Goal: Information Seeking & Learning: Learn about a topic

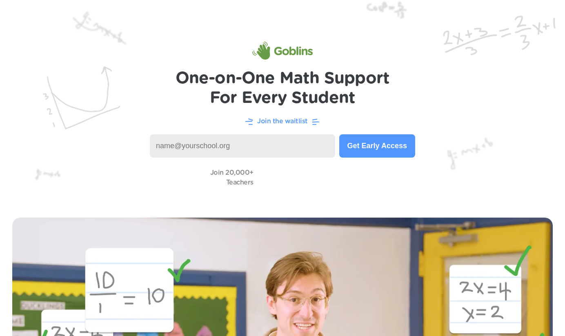
click at [195, 85] on h1 "One-on-One Math Support For Every Student" at bounding box center [283, 88] width 214 height 39
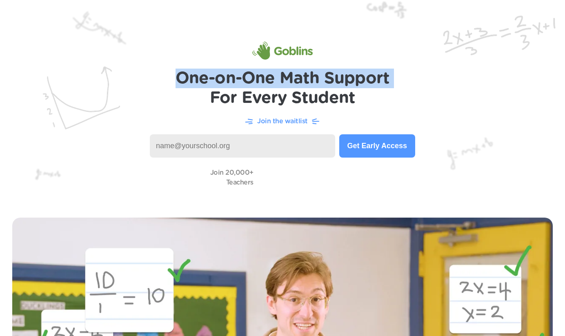
click at [195, 85] on h1 "One-on-One Math Support For Every Student" at bounding box center [283, 88] width 214 height 39
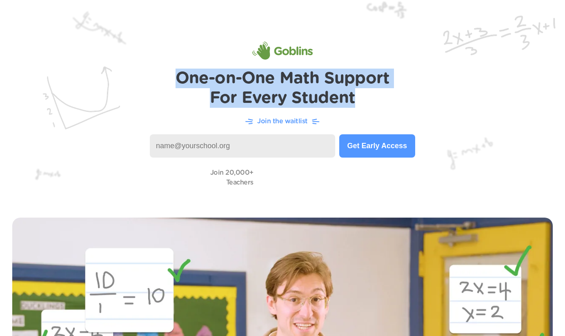
drag, startPoint x: 363, startPoint y: 103, endPoint x: 180, endPoint y: 77, distance: 184.0
click at [180, 77] on h1 "One-on-One Math Support For Every Student" at bounding box center [283, 88] width 214 height 39
copy h1 "One-on-One Math Support For Every Student"
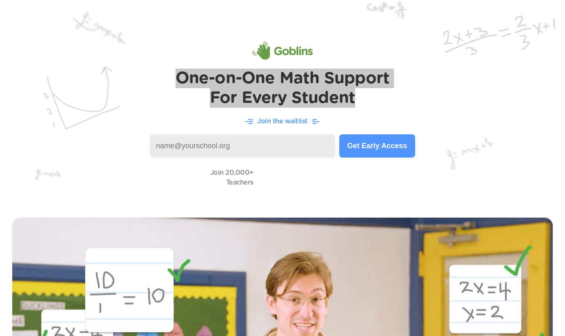
drag, startPoint x: 301, startPoint y: 47, endPoint x: 359, endPoint y: 0, distance: 74.0
click at [0, 0] on header "One-on-One Math Support For Every Student Join the waitlist Get Early Access Jo…" at bounding box center [282, 102] width 565 height 205
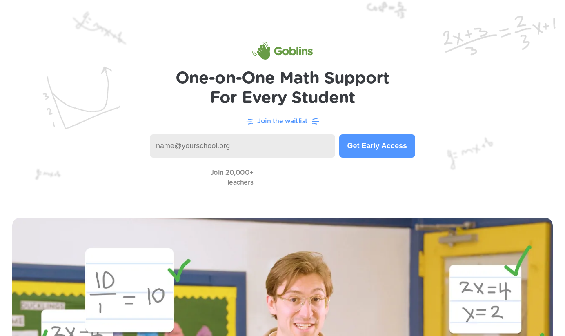
click at [316, 83] on h1 "One-on-One Math Support For Every Student" at bounding box center [283, 88] width 214 height 39
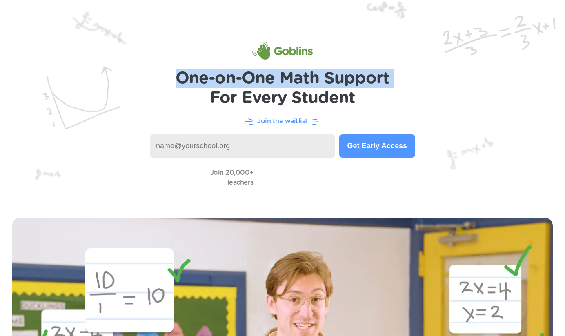
click at [316, 83] on h1 "One-on-One Math Support For Every Student" at bounding box center [283, 88] width 214 height 39
copy h1 "One-on-One Math Support"
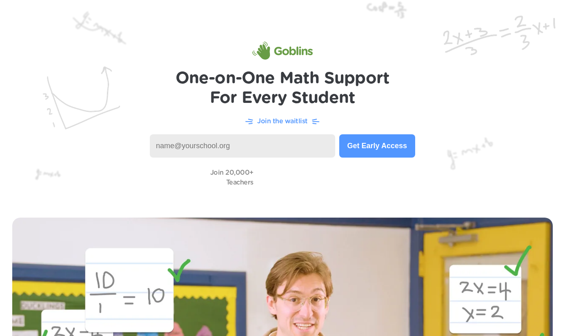
click at [315, 96] on h1 "One-on-One Math Support For Every Student" at bounding box center [283, 88] width 214 height 39
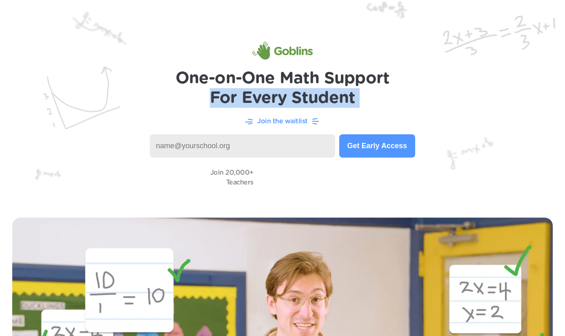
click at [315, 96] on h1 "One-on-One Math Support For Every Student" at bounding box center [283, 88] width 214 height 39
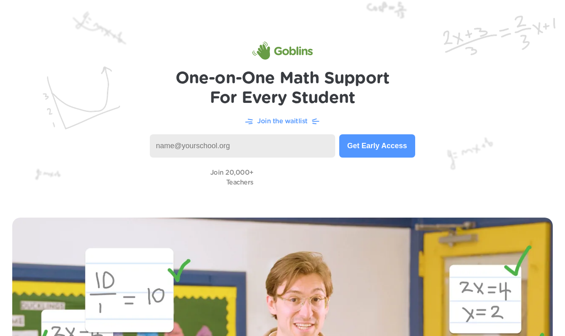
click at [361, 96] on h1 "One-on-One Math Support For Every Student" at bounding box center [283, 88] width 214 height 39
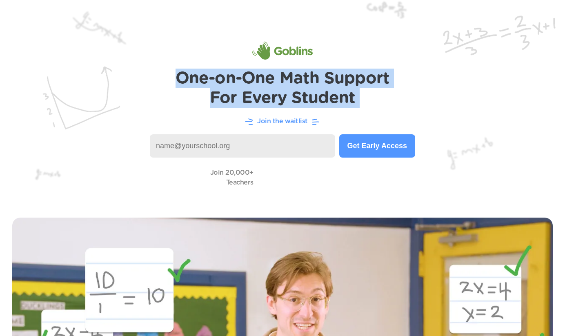
drag, startPoint x: 366, startPoint y: 96, endPoint x: 177, endPoint y: 82, distance: 189.6
click at [177, 82] on h1 "One-on-One Math Support For Every Student" at bounding box center [283, 88] width 214 height 39
copy header "One-on-One Math Support For Every Student"
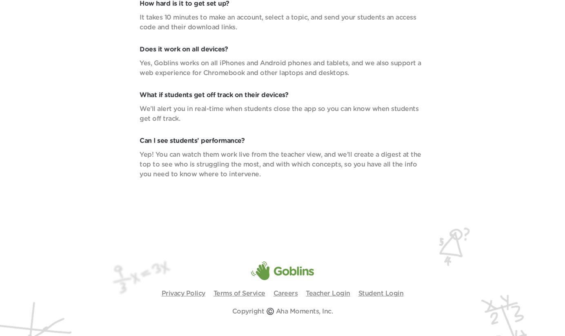
scroll to position [2869, 0]
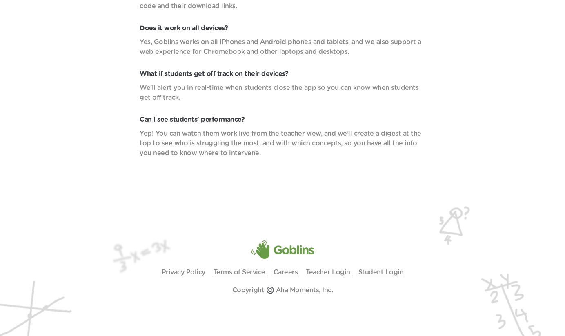
click at [307, 250] on img at bounding box center [282, 250] width 63 height 19
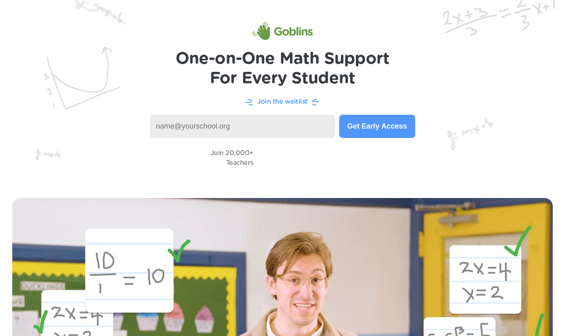
scroll to position [0, 0]
